Goal: Task Accomplishment & Management: Use online tool/utility

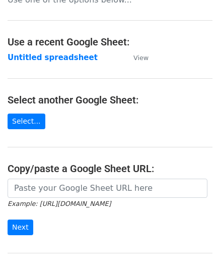
scroll to position [101, 0]
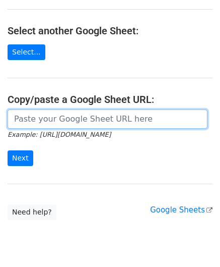
click at [60, 119] on input "url" at bounding box center [108, 118] width 200 height 19
paste input "[URL][DOMAIN_NAME]"
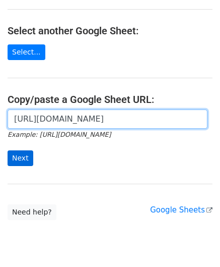
scroll to position [0, 201]
type input "[URL][DOMAIN_NAME]"
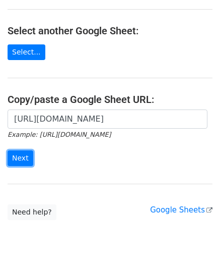
drag, startPoint x: 20, startPoint y: 156, endPoint x: 8, endPoint y: 164, distance: 14.5
click at [20, 156] on input "Next" at bounding box center [21, 158] width 26 height 16
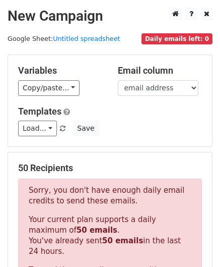
scroll to position [340, 0]
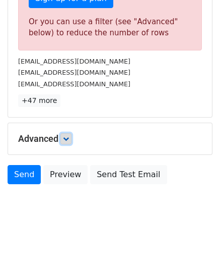
click at [67, 140] on link at bounding box center [65, 138] width 11 height 11
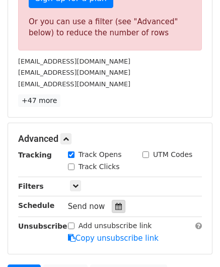
click at [118, 205] on div at bounding box center [119, 206] width 14 height 13
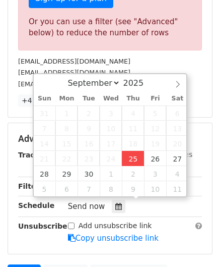
type input "2025-09-25 12:00"
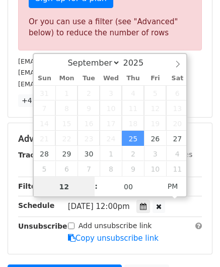
scroll to position [0, 0]
paste input "8"
type input "8"
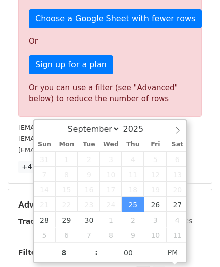
type input "2025-09-25 20:00"
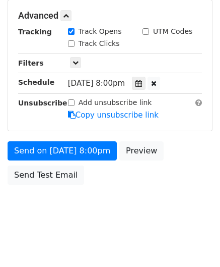
scroll to position [462, 0]
